Goal: Information Seeking & Learning: Find specific fact

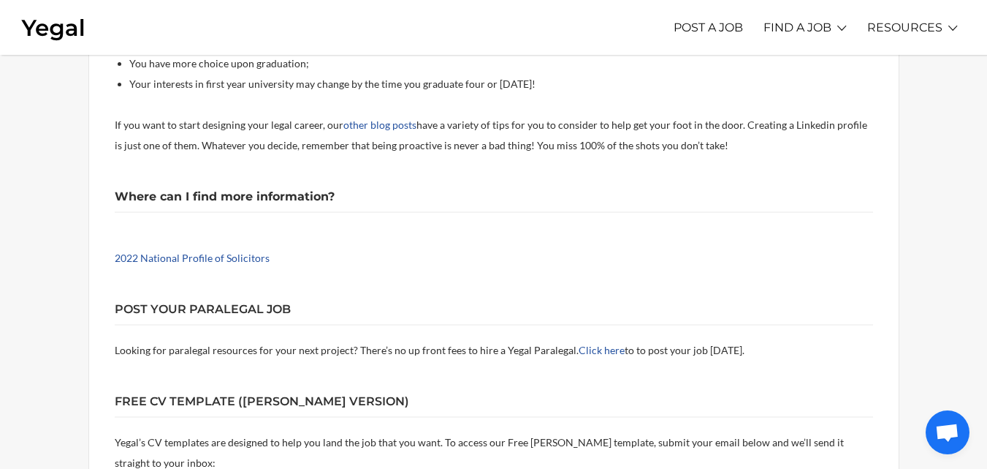
scroll to position [1656, 0]
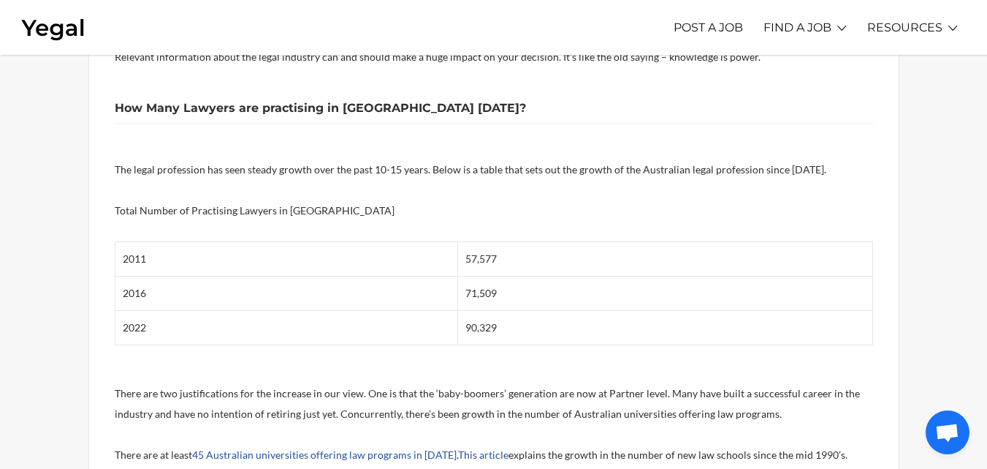
scroll to position [467, 0]
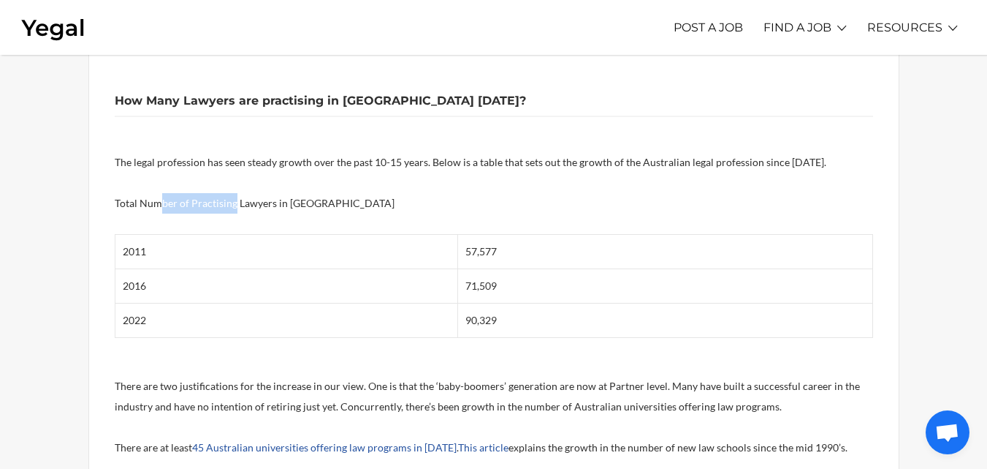
drag, startPoint x: 163, startPoint y: 213, endPoint x: 266, endPoint y: 216, distance: 103.1
click at [287, 211] on p "Total Number of Practising Lawyers in [GEOGRAPHIC_DATA]" at bounding box center [494, 203] width 759 height 20
drag, startPoint x: 151, startPoint y: 245, endPoint x: 159, endPoint y: 289, distance: 44.5
click at [159, 289] on tbody "2011 57,577 2016 71,509 2022 90,329" at bounding box center [494, 286] width 758 height 103
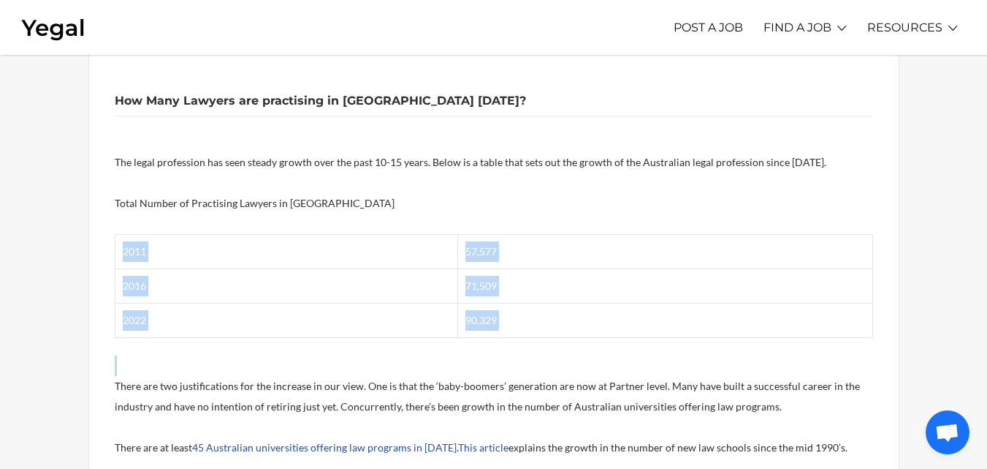
drag, startPoint x: 474, startPoint y: 339, endPoint x: 471, endPoint y: 225, distance: 114.1
click at [471, 225] on p at bounding box center [494, 223] width 759 height 20
